Goal: Answer question/provide support: Share knowledge or assist other users

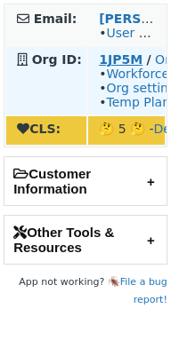
click at [123, 55] on strong "1JP5M" at bounding box center [121, 59] width 44 height 14
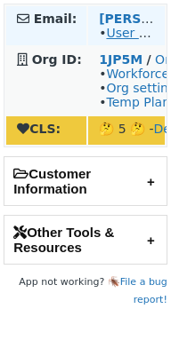
click at [138, 31] on link "User on Staging" at bounding box center [155, 33] width 99 height 14
click at [126, 37] on link "User on Staging" at bounding box center [155, 33] width 99 height 14
click at [128, 33] on link "User on Staging" at bounding box center [155, 33] width 99 height 14
